Goal: Obtain resource: Download file/media

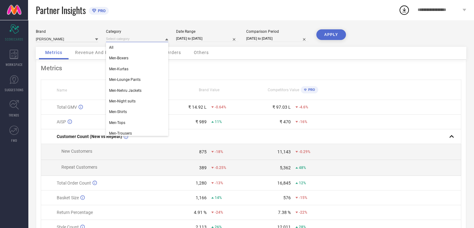
click at [138, 39] on input at bounding box center [137, 39] width 62 height 7
click at [136, 113] on div "Men-Shirts" at bounding box center [137, 111] width 62 height 11
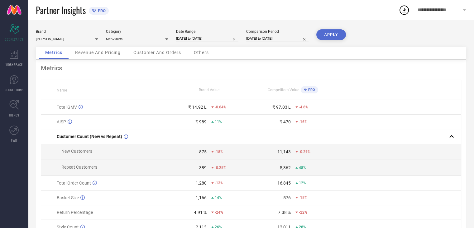
click at [188, 36] on input "[DATE] to [DATE]" at bounding box center [207, 38] width 62 height 7
select select "8"
select select "2025"
select select "9"
select select "2025"
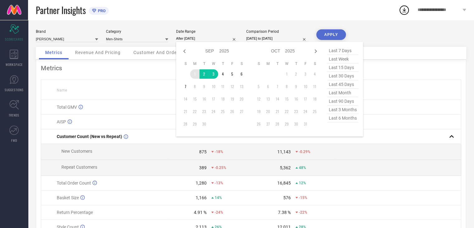
click at [191, 76] on td "1" at bounding box center [194, 73] width 9 height 9
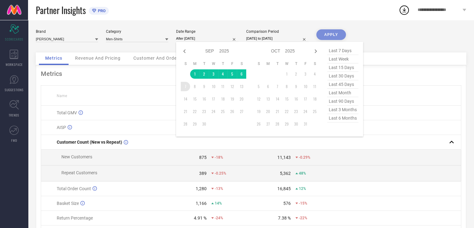
type input "[DATE] to [DATE]"
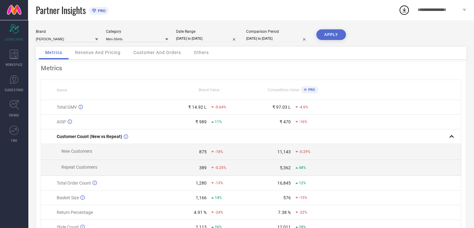
click at [256, 35] on input "[DATE] to [DATE]" at bounding box center [277, 38] width 62 height 7
select select "8"
select select "2024"
select select "9"
select select "2024"
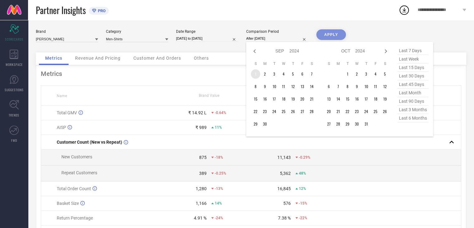
click at [256, 73] on td "1" at bounding box center [255, 73] width 9 height 9
type input "[DATE] to [DATE]"
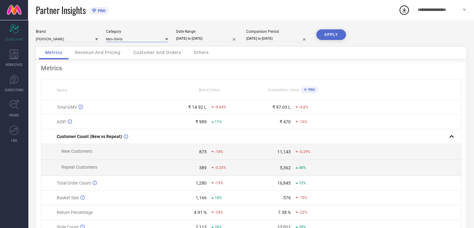
click at [121, 41] on input at bounding box center [137, 39] width 62 height 7
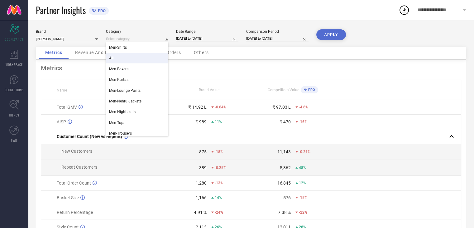
click at [120, 56] on div "All" at bounding box center [137, 58] width 62 height 11
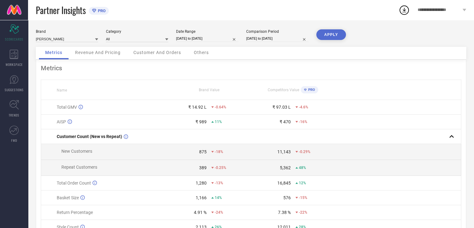
click at [328, 32] on button "APPLY" at bounding box center [331, 34] width 30 height 11
click at [94, 53] on span "Revenue And Pricing" at bounding box center [98, 52] width 46 height 5
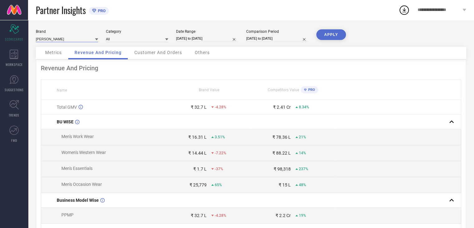
click at [48, 39] on input at bounding box center [67, 39] width 62 height 7
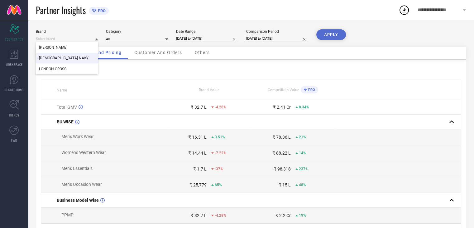
click at [52, 56] on span "[DEMOGRAPHIC_DATA] NAVY" at bounding box center [64, 58] width 50 height 4
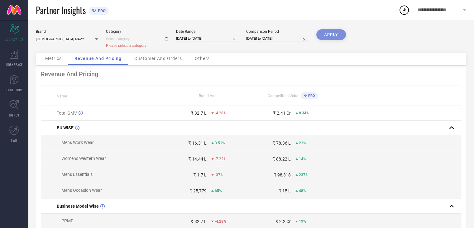
type input "All"
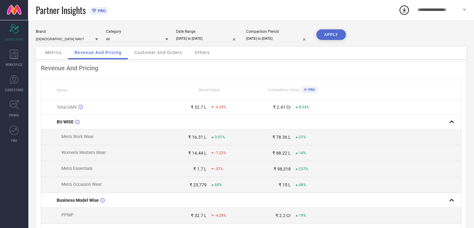
click at [336, 36] on button "APPLY" at bounding box center [331, 34] width 30 height 11
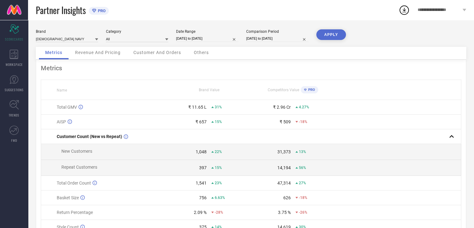
click at [109, 51] on span "Revenue And Pricing" at bounding box center [98, 52] width 46 height 5
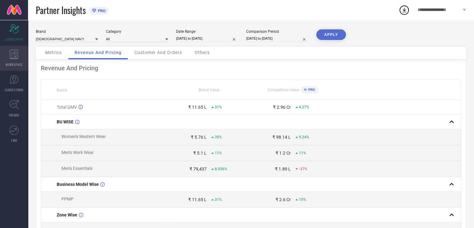
click at [15, 64] on span "WORKSPACE" at bounding box center [14, 64] width 17 height 5
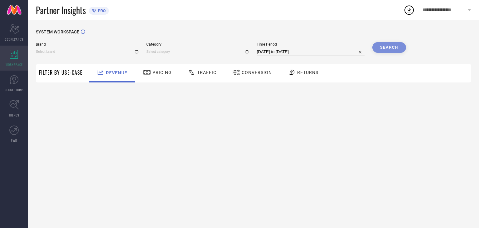
type input "[DEMOGRAPHIC_DATA] NAVY"
type input "All"
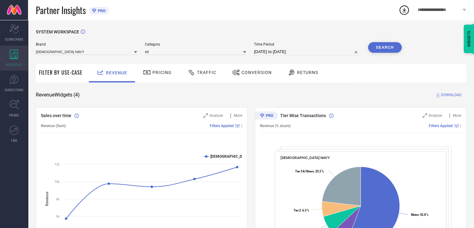
click at [14, 57] on icon at bounding box center [14, 54] width 9 height 9
click at [61, 53] on input at bounding box center [86, 51] width 101 height 7
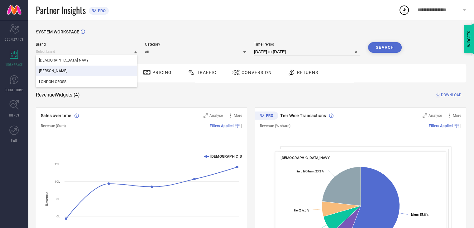
click at [60, 70] on div "[PERSON_NAME]" at bounding box center [86, 70] width 101 height 11
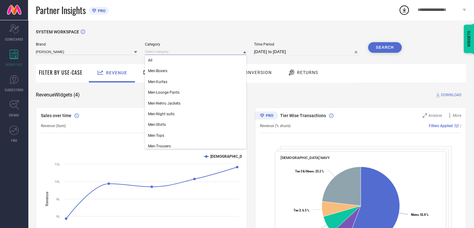
click at [154, 51] on input at bounding box center [195, 51] width 101 height 7
click at [154, 61] on div "All" at bounding box center [195, 60] width 101 height 11
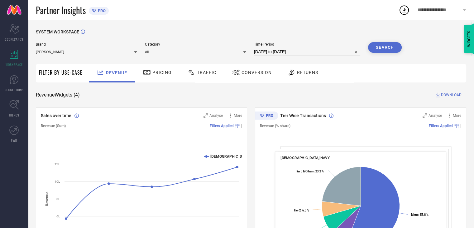
select select "7"
select select "2025"
select select "8"
select select "2025"
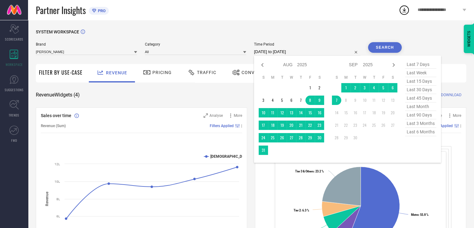
click at [258, 53] on input "[DATE] to [DATE]" at bounding box center [307, 51] width 106 height 7
click at [263, 66] on icon at bounding box center [262, 65] width 2 height 4
select select "6"
select select "2025"
select select "7"
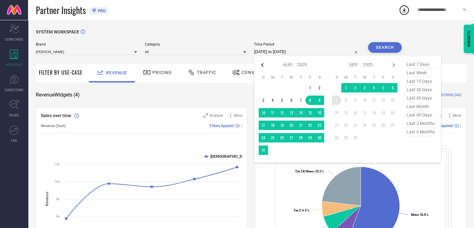
select select "2025"
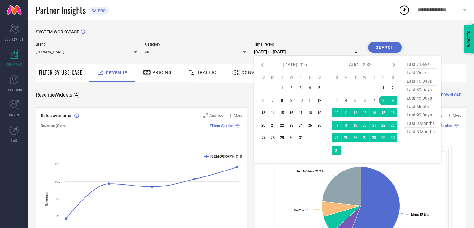
click at [263, 66] on icon at bounding box center [262, 65] width 2 height 4
select select "5"
select select "2025"
select select "6"
select select "2025"
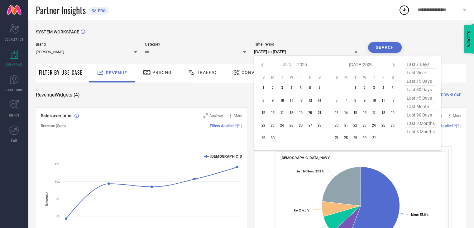
click at [263, 66] on icon at bounding box center [262, 65] width 2 height 4
select select "3"
select select "2025"
select select "4"
select select "2025"
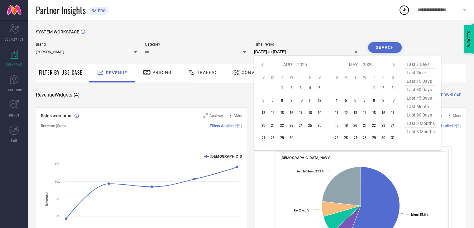
click at [263, 66] on icon at bounding box center [262, 65] width 2 height 4
select select "2"
select select "2025"
select select "3"
select select "2025"
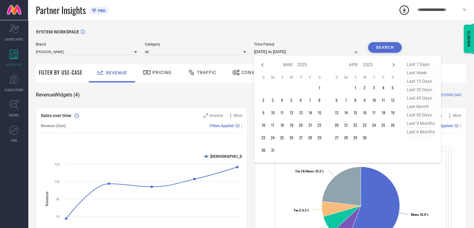
click at [263, 66] on icon at bounding box center [262, 65] width 2 height 4
select select "1"
select select "2025"
select select "2"
select select "2025"
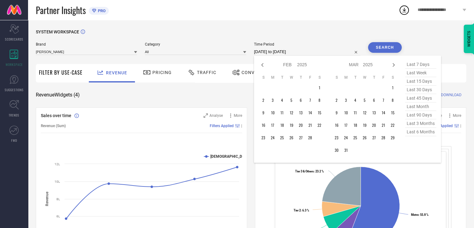
click at [263, 66] on icon at bounding box center [262, 65] width 2 height 4
select select "11"
select select "2024"
select select "2025"
click at [263, 66] on icon at bounding box center [262, 65] width 2 height 4
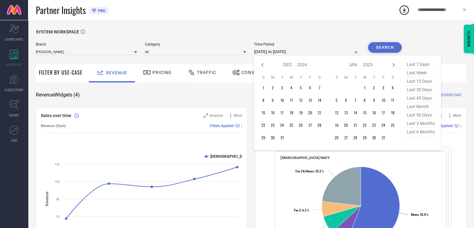
select select "10"
select select "2024"
select select "11"
select select "2024"
click at [263, 66] on icon at bounding box center [262, 65] width 2 height 4
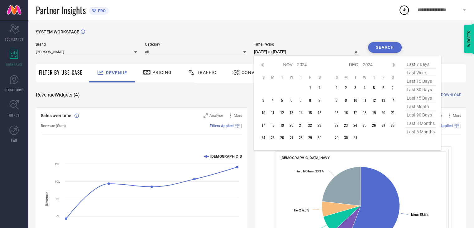
select select "9"
select select "2024"
select select "10"
select select "2024"
click at [263, 66] on icon at bounding box center [262, 65] width 2 height 4
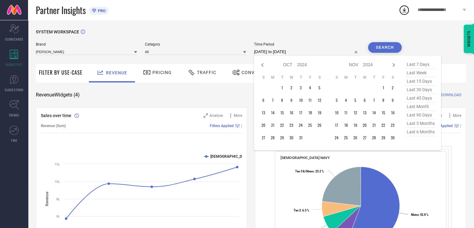
select select "8"
select select "2024"
select select "9"
select select "2024"
type input "After [DATE]"
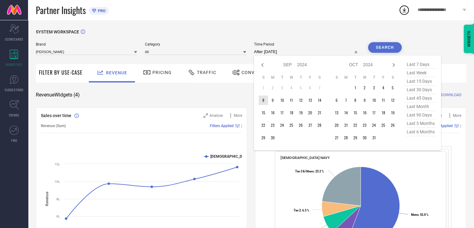
click at [266, 99] on td "8" at bounding box center [263, 99] width 9 height 9
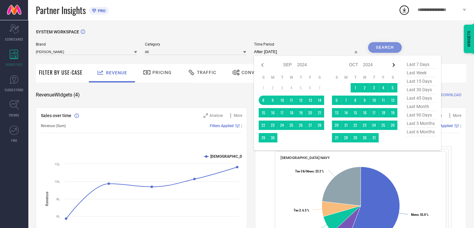
click at [394, 64] on icon at bounding box center [394, 65] width 2 height 4
select select "9"
select select "2024"
select select "10"
select select "2024"
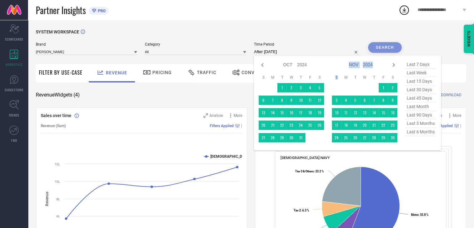
click at [394, 64] on icon at bounding box center [394, 65] width 2 height 4
select select "10"
select select "2024"
select select "11"
select select "2024"
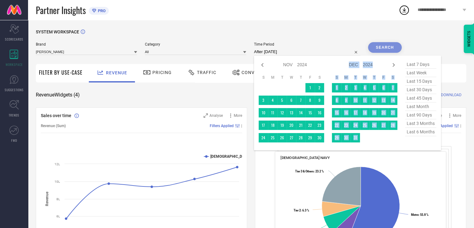
click at [394, 64] on icon at bounding box center [394, 65] width 2 height 4
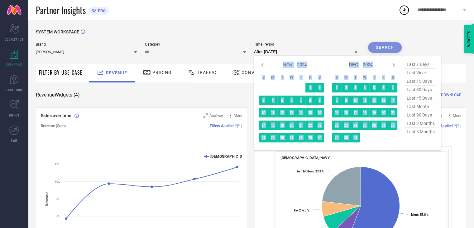
select select "11"
select select "2024"
select select "2025"
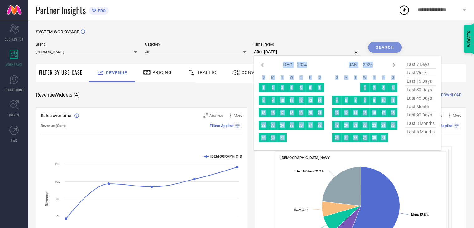
click at [394, 64] on icon at bounding box center [394, 65] width 2 height 4
select select "1"
select select "2025"
select select "2"
select select "2025"
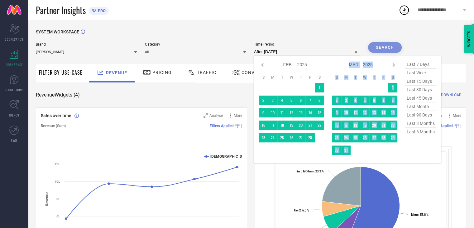
click at [394, 64] on icon at bounding box center [394, 65] width 2 height 4
select select "2"
select select "2025"
select select "3"
select select "2025"
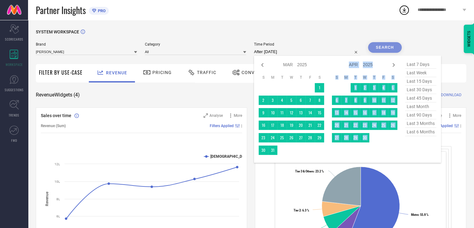
click at [394, 64] on icon at bounding box center [394, 65] width 2 height 4
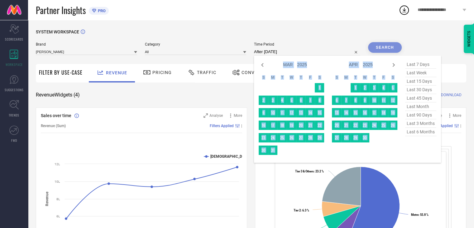
select select "3"
select select "2025"
select select "4"
select select "2025"
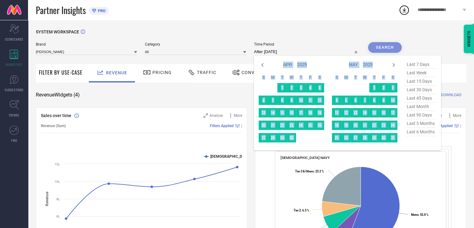
click at [394, 64] on icon at bounding box center [394, 65] width 2 height 4
select select "4"
select select "2025"
select select "5"
select select "2025"
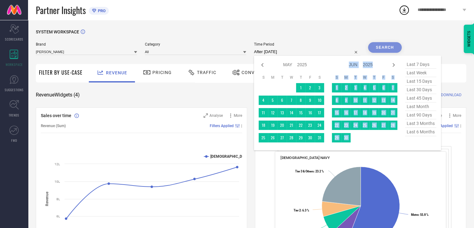
click at [394, 64] on icon at bounding box center [394, 65] width 2 height 4
select select "5"
select select "2025"
select select "6"
select select "2025"
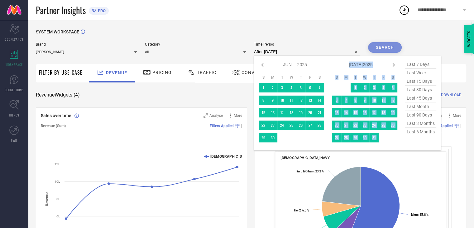
click at [394, 64] on icon at bounding box center [394, 65] width 2 height 4
select select "6"
select select "2025"
select select "7"
select select "2025"
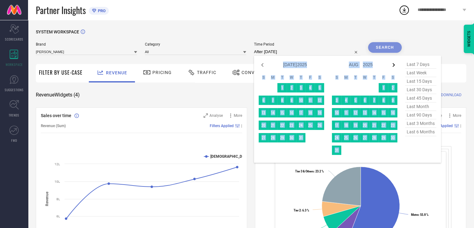
click at [394, 66] on icon at bounding box center [393, 64] width 7 height 7
select select "7"
select select "2025"
select select "8"
select select "2025"
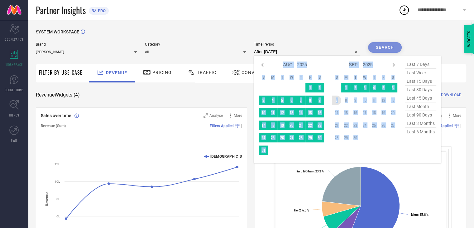
type input "[DATE] to [DATE]"
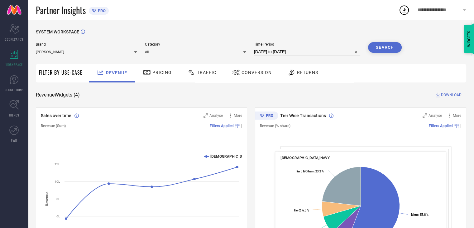
click at [382, 48] on button "Search" at bounding box center [385, 47] width 34 height 11
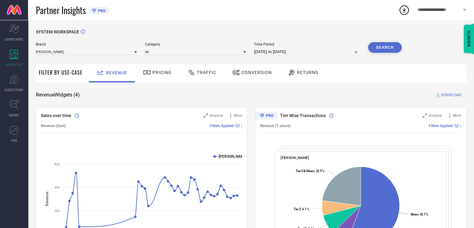
click at [445, 94] on span "DOWNLOAD" at bounding box center [451, 95] width 21 height 6
click at [402, 11] on icon at bounding box center [404, 9] width 11 height 11
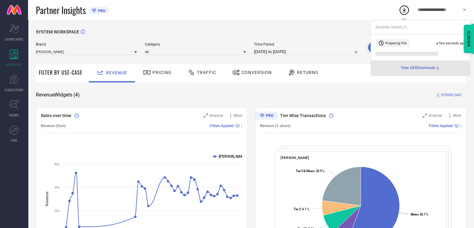
click at [402, 12] on icon at bounding box center [404, 9] width 11 height 11
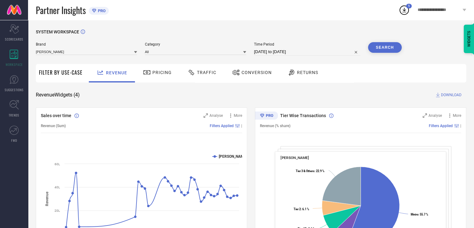
click at [402, 12] on icon at bounding box center [404, 9] width 11 height 11
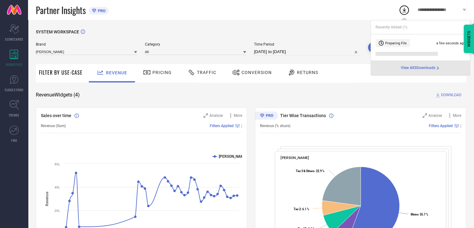
click at [388, 13] on div "Partner Insights PRO" at bounding box center [217, 10] width 363 height 20
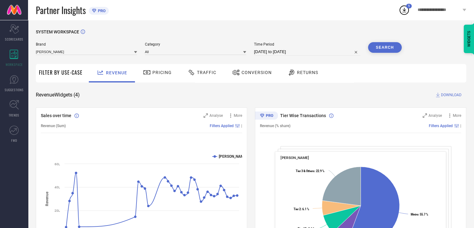
click at [244, 75] on span "Conversion" at bounding box center [257, 72] width 30 height 5
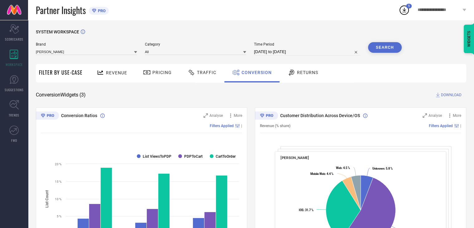
click at [454, 94] on span "DOWNLOAD" at bounding box center [451, 95] width 21 height 6
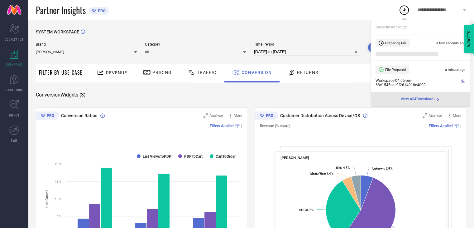
click at [403, 14] on circle at bounding box center [404, 10] width 9 height 9
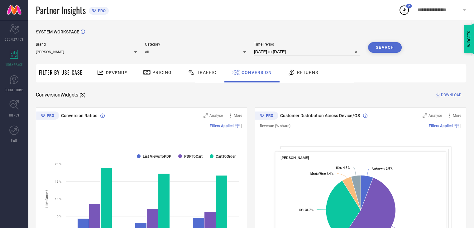
click at [403, 14] on circle at bounding box center [404, 10] width 9 height 9
